Goal: Task Accomplishment & Management: Manage account settings

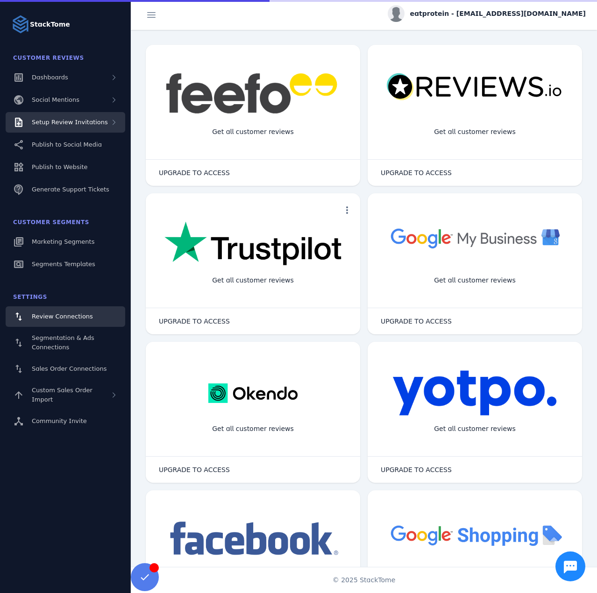
click at [64, 132] on div "Setup Review Invitations" at bounding box center [66, 122] width 120 height 21
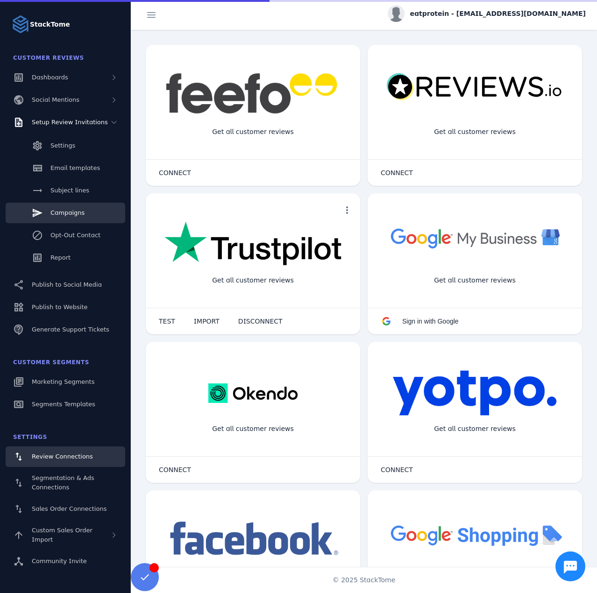
click at [70, 214] on span "Campaigns" at bounding box center [67, 212] width 34 height 7
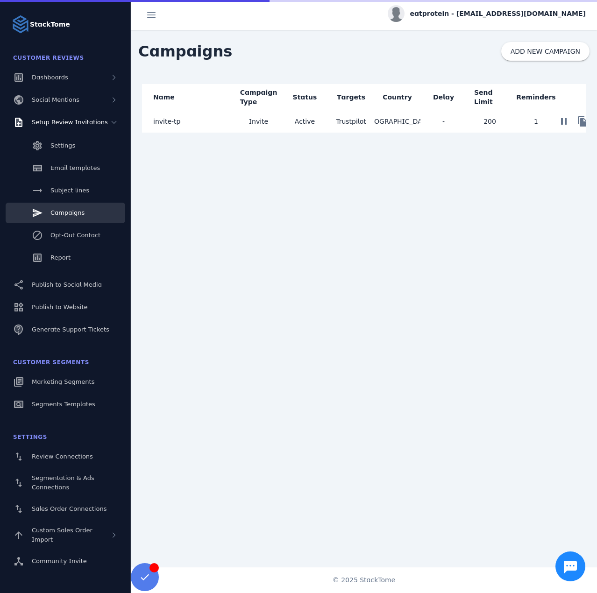
click at [251, 121] on span "Invite" at bounding box center [258, 121] width 19 height 11
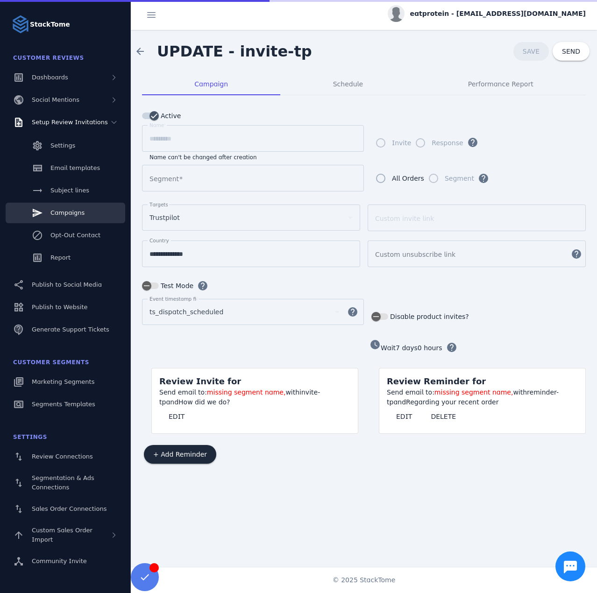
type input "*********"
click at [338, 77] on span "Schedule" at bounding box center [348, 84] width 30 height 22
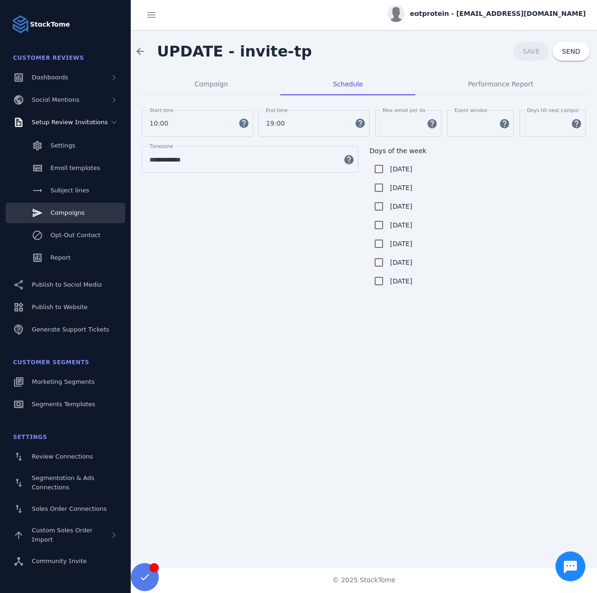
click at [486, 11] on span "eatprotein - [EMAIL_ADDRESS][DOMAIN_NAME]" at bounding box center [498, 14] width 176 height 10
click at [544, 85] on span "Sign out" at bounding box center [556, 90] width 27 height 11
